Goal: Browse casually: Explore the website without a specific task or goal

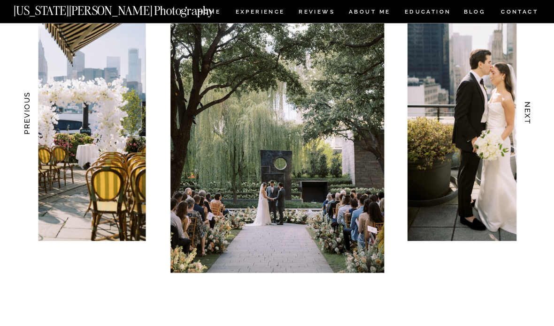
scroll to position [956, 0]
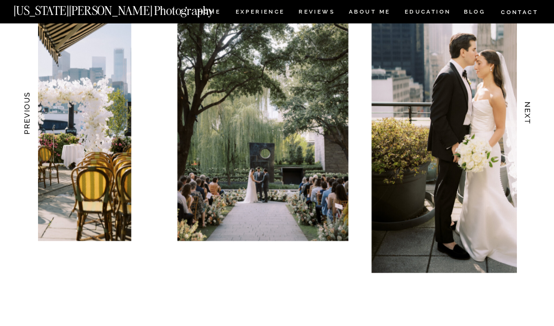
click at [525, 124] on h3 "NEXT" at bounding box center [528, 113] width 10 height 58
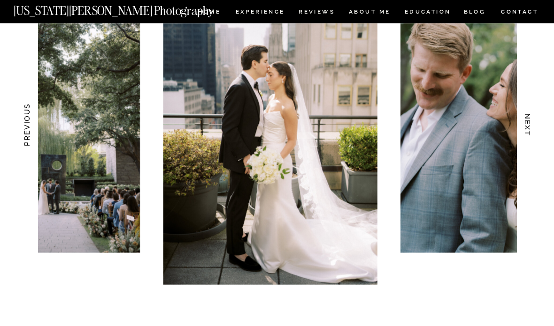
scroll to position [944, 0]
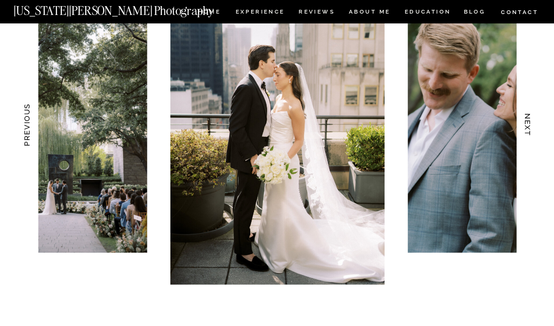
click at [527, 125] on h3 "NEXT" at bounding box center [528, 125] width 10 height 58
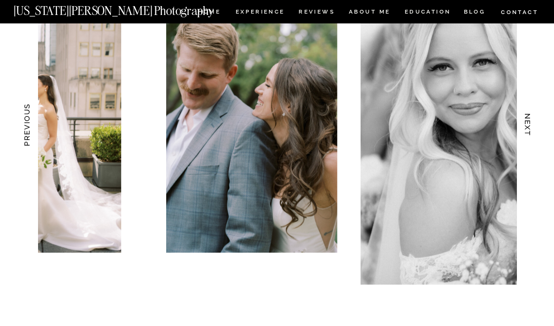
click at [528, 129] on h3 "NEXT" at bounding box center [528, 125] width 10 height 58
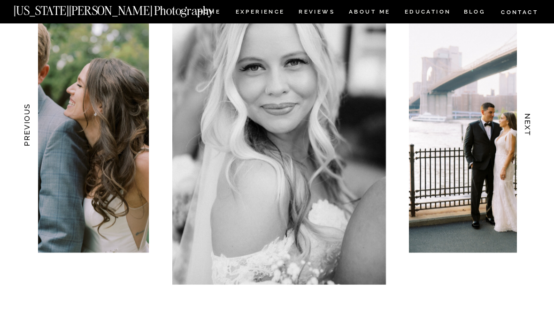
click at [525, 129] on h3 "NEXT" at bounding box center [528, 125] width 10 height 58
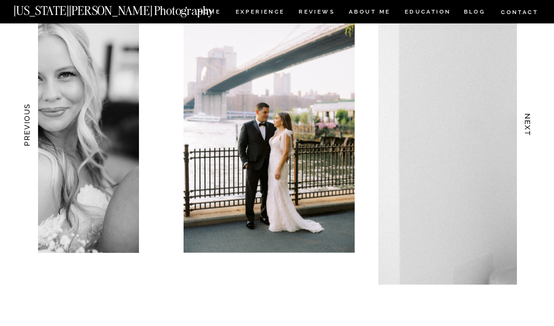
click at [525, 130] on h3 "NEXT" at bounding box center [528, 125] width 10 height 58
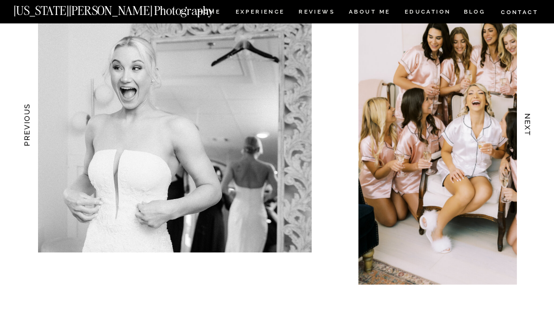
click at [524, 132] on h3 "NEXT" at bounding box center [528, 125] width 10 height 58
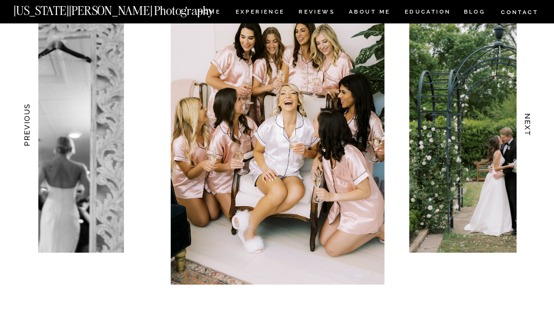
click at [515, 131] on img at bounding box center [500, 124] width 183 height 257
click at [515, 133] on img at bounding box center [500, 124] width 183 height 257
click at [516, 132] on img at bounding box center [500, 124] width 183 height 257
click at [524, 130] on h3 "NEXT" at bounding box center [528, 125] width 10 height 58
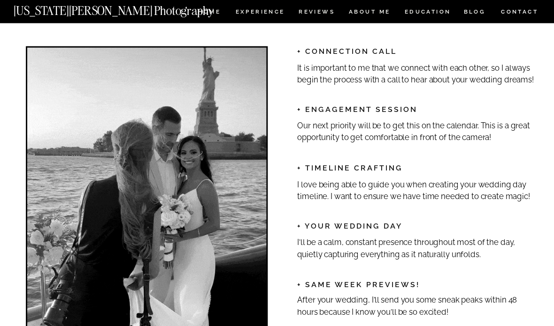
scroll to position [1409, 0]
